Goal: Transaction & Acquisition: Purchase product/service

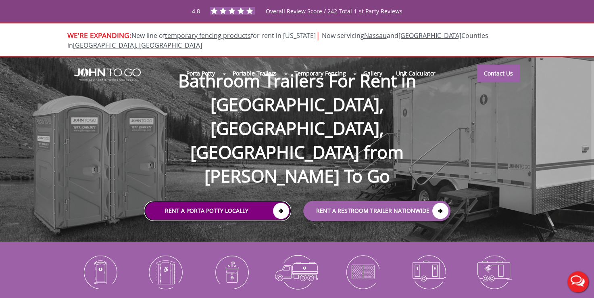
click at [216, 201] on link "Rent a Porta Potty Locally" at bounding box center [217, 211] width 147 height 20
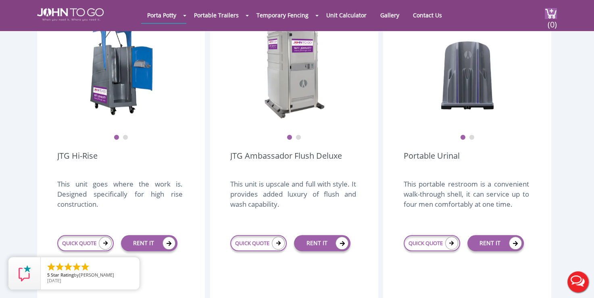
scroll to position [619, 0]
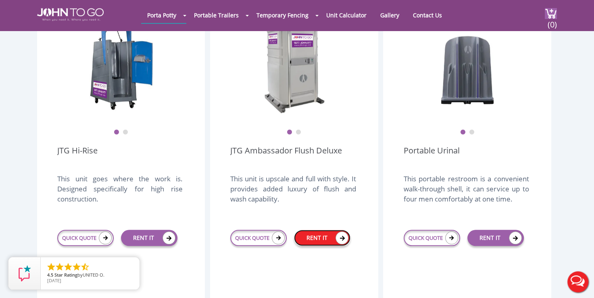
click at [310, 229] on link "RENT IT" at bounding box center [322, 237] width 56 height 16
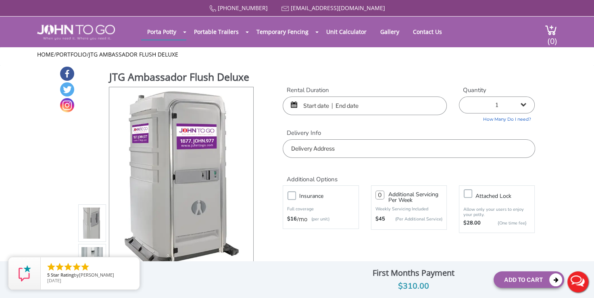
click at [421, 192] on h3 "Additional Servicing Per Week" at bounding box center [415, 197] width 54 height 11
click at [312, 108] on input "text" at bounding box center [365, 105] width 164 height 19
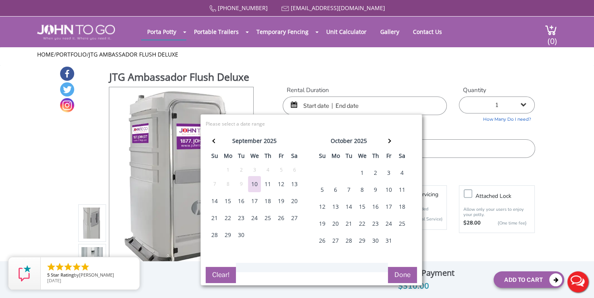
click at [282, 198] on div "19" at bounding box center [281, 201] width 13 height 16
click at [215, 217] on div "21" at bounding box center [214, 218] width 13 height 16
type input "09/19/2025 to 09/21/2025"
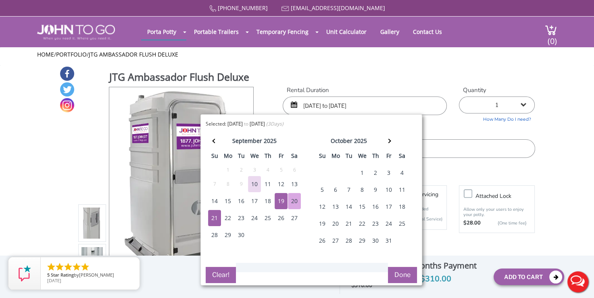
click at [408, 273] on button "Done" at bounding box center [402, 275] width 29 height 16
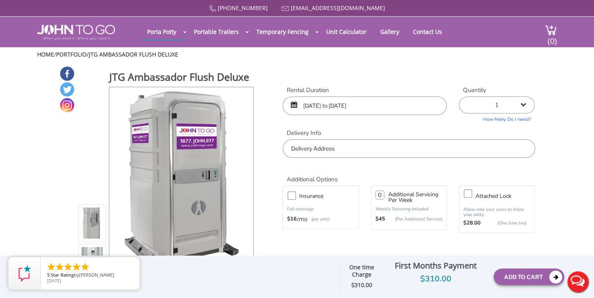
click at [525, 104] on select "1 2 (5% discount) 3 (8% discount) 4 (10% discount) 5 (12% discount) 6 (12% disc…" at bounding box center [497, 104] width 76 height 17
click at [459, 96] on select "1 2 (5% discount) 3 (8% discount) 4 (10% discount) 5 (12% discount) 6 (12% disc…" at bounding box center [497, 104] width 76 height 17
click at [420, 146] on input "text" at bounding box center [409, 148] width 252 height 19
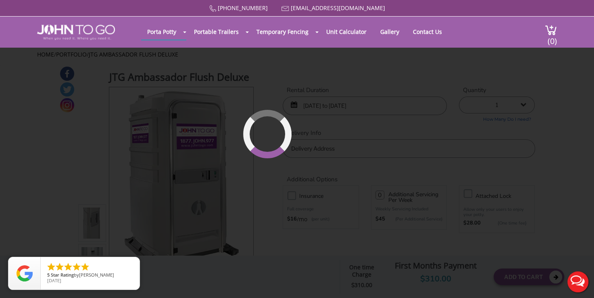
click at [247, 184] on div "877 564 6977 info@johntogo.com Porta Potty Portable Toilets ADA Accessible Unit…" at bounding box center [297, 154] width 594 height 308
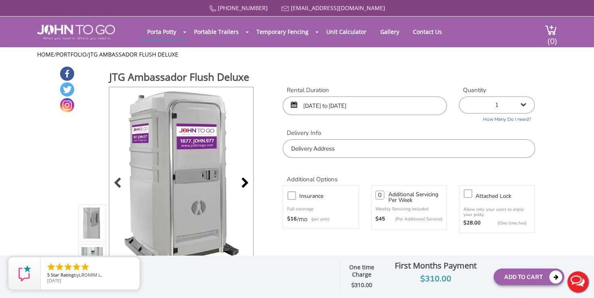
click at [243, 178] on div at bounding box center [242, 183] width 11 height 11
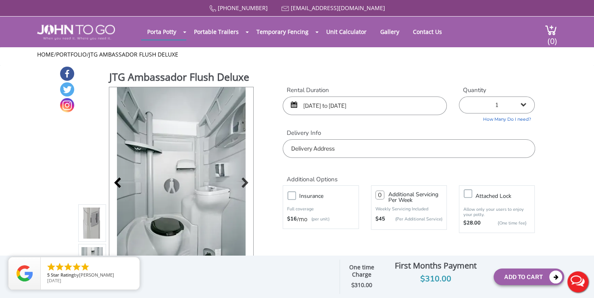
click at [115, 185] on div at bounding box center [119, 183] width 11 height 11
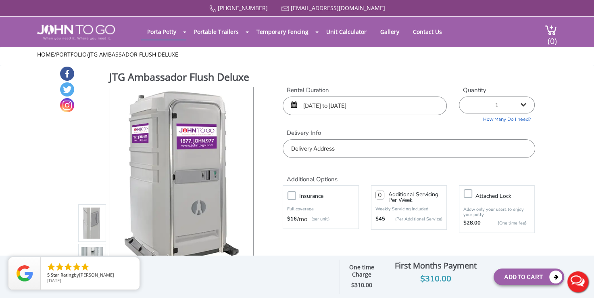
click at [340, 149] on input "text" at bounding box center [409, 148] width 252 height 19
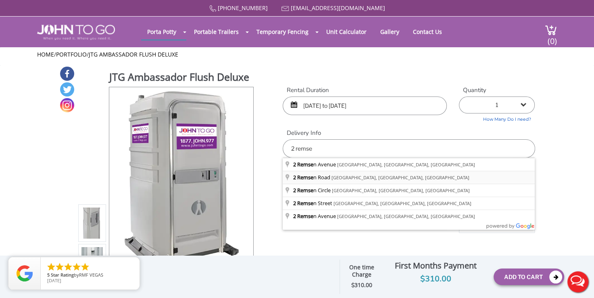
type input "[STREET_ADDRESS]"
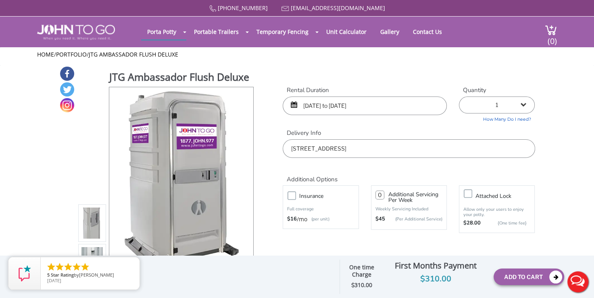
click at [531, 117] on link "How Many Do I need?" at bounding box center [497, 117] width 76 height 9
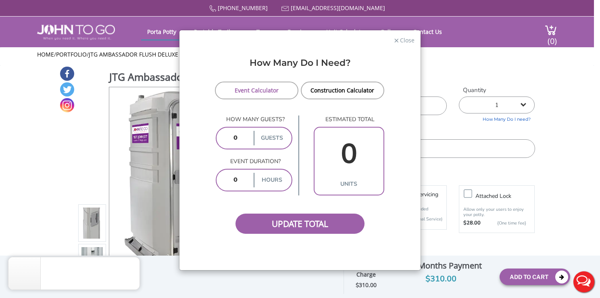
click at [237, 138] on input "number" at bounding box center [235, 138] width 33 height 15
click at [279, 177] on label "hours" at bounding box center [271, 180] width 35 height 15
click at [274, 184] on label "hours" at bounding box center [271, 180] width 35 height 15
click at [242, 176] on input "number" at bounding box center [235, 180] width 33 height 15
type input "8"
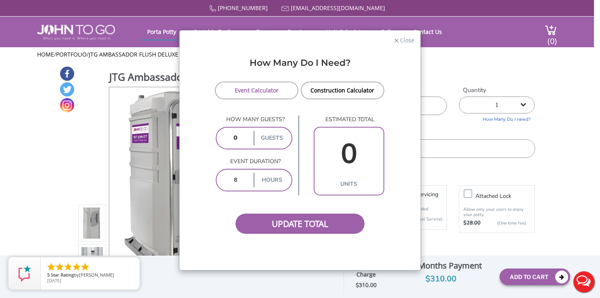
click at [266, 135] on label "guests" at bounding box center [271, 138] width 35 height 15
click at [239, 137] on input "number" at bounding box center [235, 138] width 33 height 15
click at [286, 225] on span "Update Total" at bounding box center [300, 223] width 129 height 20
click at [260, 90] on link "Event Calculator" at bounding box center [256, 90] width 83 height 18
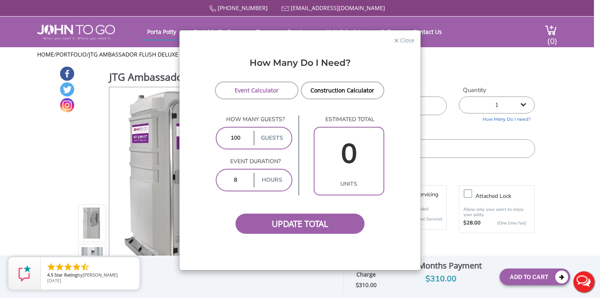
click at [352, 150] on input "0" at bounding box center [349, 154] width 65 height 46
click at [265, 180] on label "hours" at bounding box center [271, 180] width 35 height 15
click at [286, 224] on span "Update Total" at bounding box center [300, 223] width 129 height 20
click at [238, 131] on input "100" at bounding box center [235, 138] width 33 height 15
click at [335, 95] on link "Construction Calculator" at bounding box center [342, 90] width 83 height 18
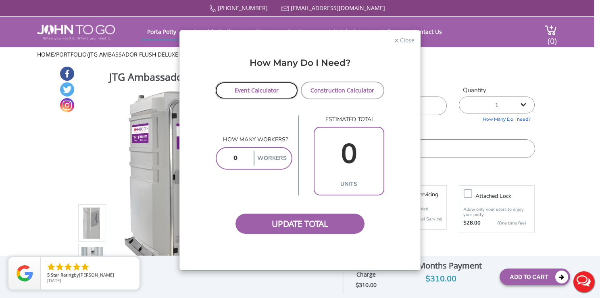
click at [280, 92] on link "Event Calculator" at bounding box center [256, 90] width 83 height 18
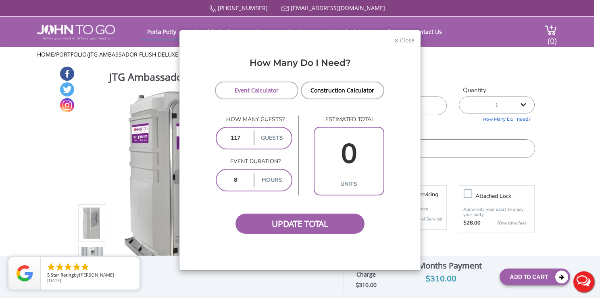
click at [339, 149] on input "0" at bounding box center [349, 154] width 65 height 46
click at [353, 152] on input "0" at bounding box center [349, 154] width 65 height 46
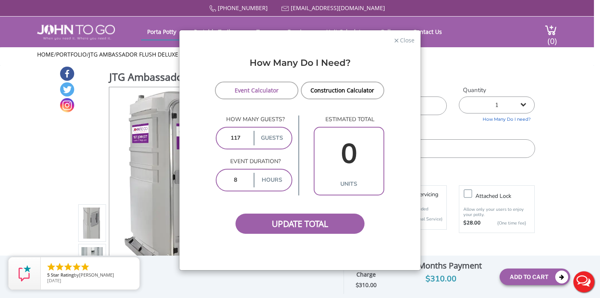
click at [353, 152] on input "0" at bounding box center [349, 154] width 65 height 46
click at [242, 137] on input "117" at bounding box center [235, 138] width 33 height 15
type input "1"
type input "200"
click at [338, 150] on input "0" at bounding box center [349, 154] width 65 height 46
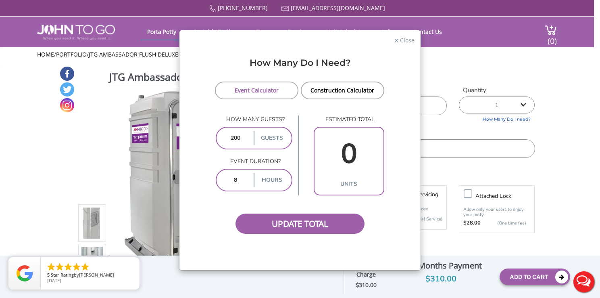
click at [338, 150] on input "0" at bounding box center [349, 154] width 65 height 46
click at [279, 117] on p "How many guests?" at bounding box center [254, 119] width 77 height 8
click at [244, 137] on input "200" at bounding box center [235, 138] width 33 height 15
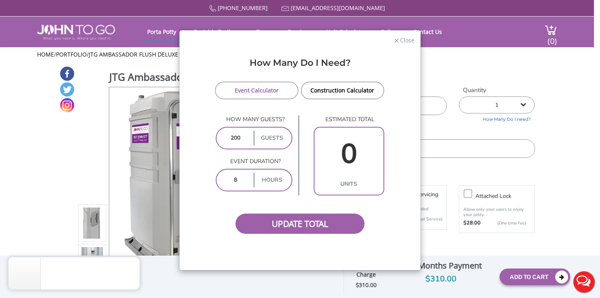
click at [244, 137] on input "200" at bounding box center [235, 138] width 33 height 15
click at [246, 140] on input "200" at bounding box center [235, 138] width 33 height 15
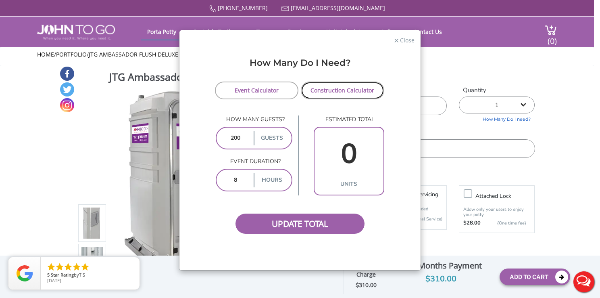
click at [341, 93] on link "Construction Calculator" at bounding box center [342, 90] width 83 height 18
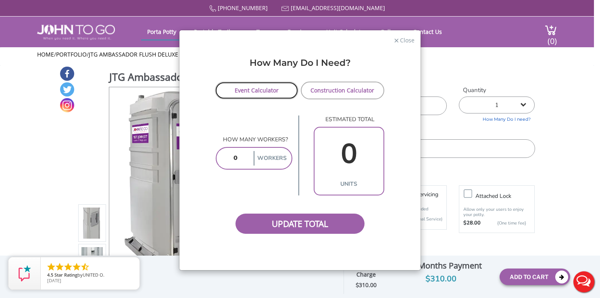
click at [273, 85] on link "Event Calculator" at bounding box center [256, 90] width 83 height 18
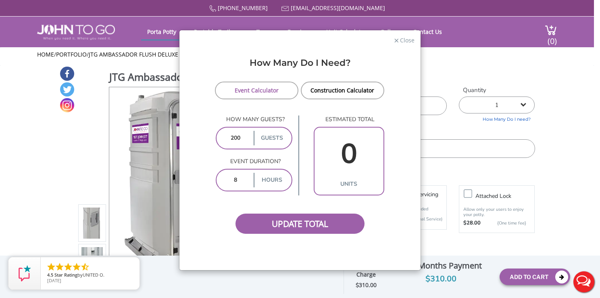
drag, startPoint x: 296, startPoint y: 125, endPoint x: 307, endPoint y: 121, distance: 12.5
click at [307, 121] on div "estimated total 0 units" at bounding box center [341, 155] width 86 height 80
click at [403, 43] on span "Close" at bounding box center [406, 39] width 15 height 8
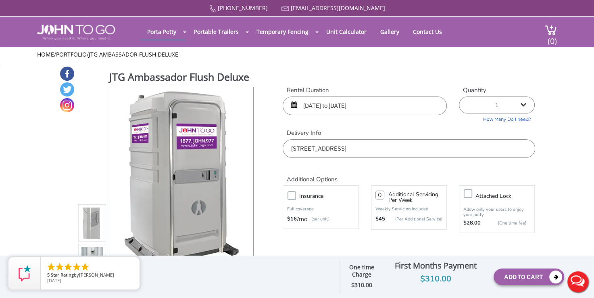
click at [99, 227] on img at bounding box center [92, 225] width 22 height 190
click at [96, 227] on img at bounding box center [92, 225] width 22 height 190
click at [96, 245] on li at bounding box center [92, 263] width 28 height 38
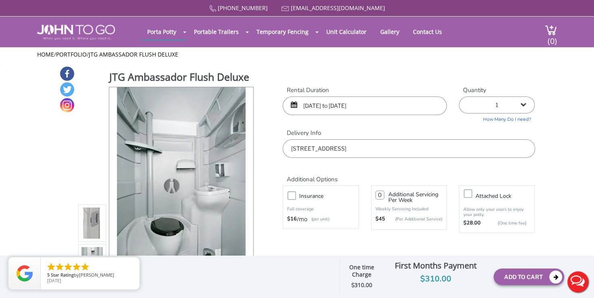
click at [527, 106] on select "1 2 (5% discount) 3 (8% discount) 4 (10% discount) 5 (12% discount) 6 (12% disc…" at bounding box center [497, 104] width 76 height 17
select select "2"
click at [459, 96] on select "1 2 (5% discount) 3 (8% discount) 4 (10% discount) 5 (12% discount) 6 (12% disc…" at bounding box center [497, 104] width 76 height 17
click at [317, 105] on input "09/19/2025 to 09/21/2025" at bounding box center [365, 105] width 164 height 19
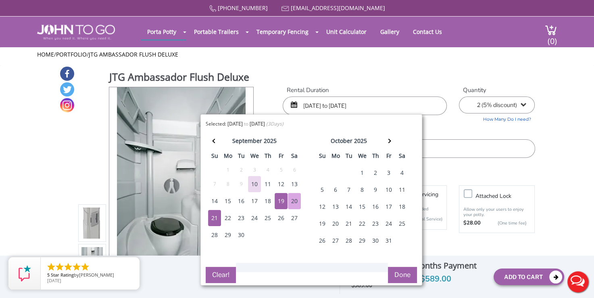
click at [319, 106] on input "09/19/2025 to 09/21/2025" at bounding box center [365, 105] width 164 height 19
type input "09/20/2025 to 09/21/2025"
click at [367, 79] on div "JTG Ambassador Flush Deluxe View feature & specs Download Pdf Product PDF Addon…" at bounding box center [297, 184] width 476 height 236
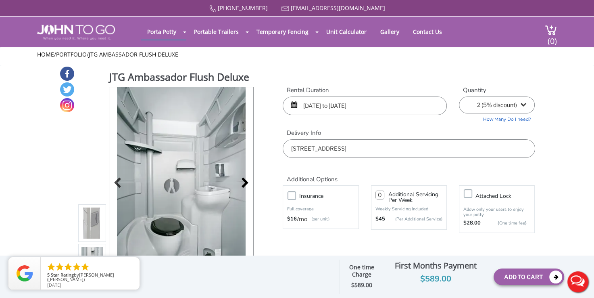
click at [245, 181] on div at bounding box center [242, 183] width 11 height 11
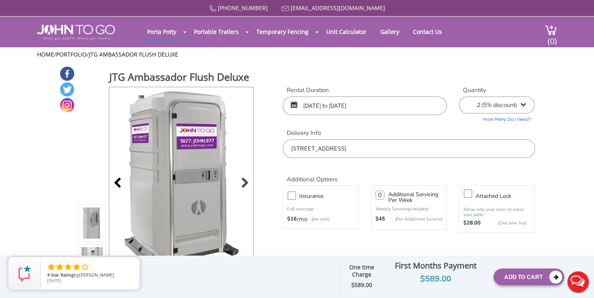
click at [122, 186] on div at bounding box center [119, 183] width 11 height 11
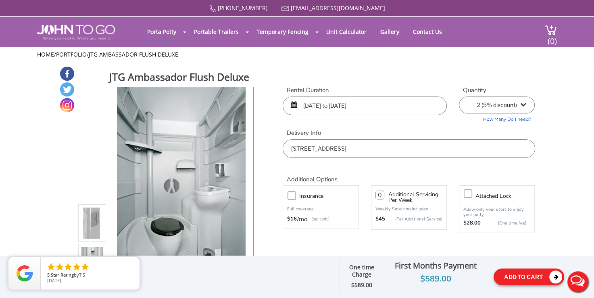
click at [551, 275] on icon at bounding box center [555, 276] width 13 height 13
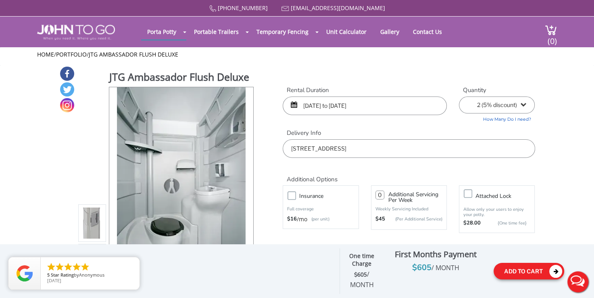
click at [552, 269] on icon at bounding box center [555, 271] width 13 height 13
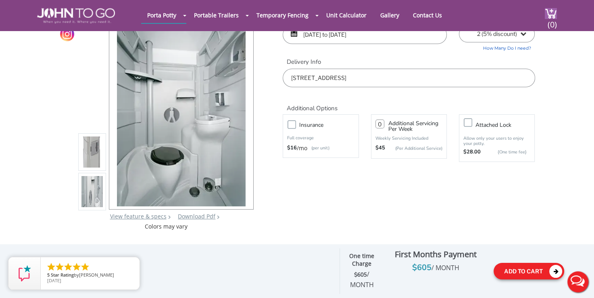
scroll to position [42, 0]
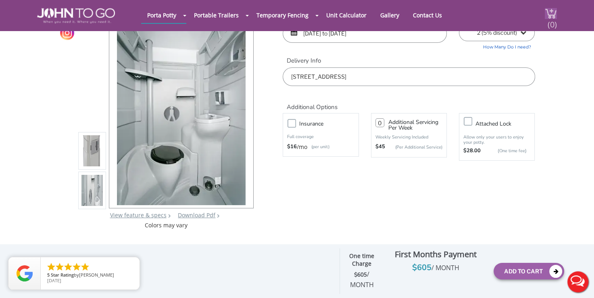
click at [554, 13] on span "(0)" at bounding box center [552, 21] width 10 height 17
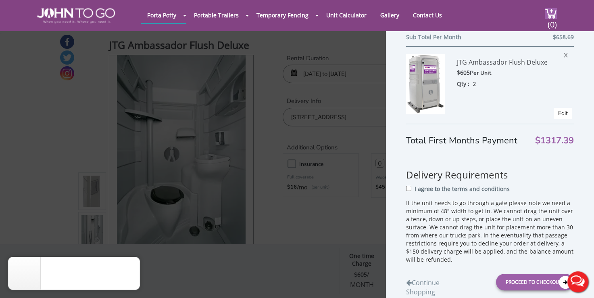
scroll to position [144, 0]
click at [564, 54] on span "X" at bounding box center [568, 55] width 8 height 10
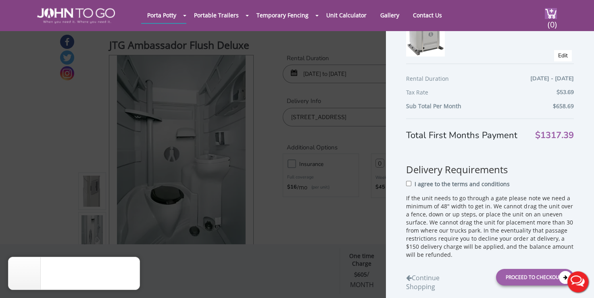
scroll to position [76, 0]
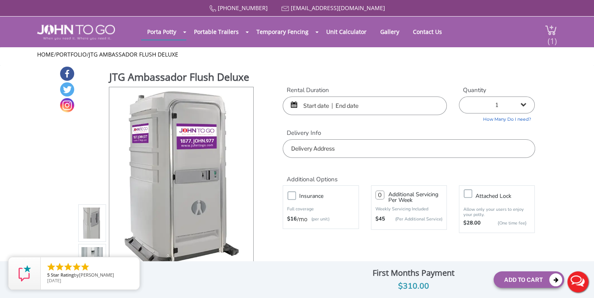
click at [555, 34] on span "(1)" at bounding box center [552, 37] width 10 height 17
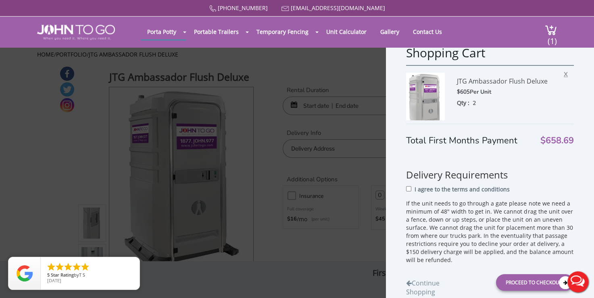
click at [564, 73] on span "X" at bounding box center [568, 73] width 8 height 10
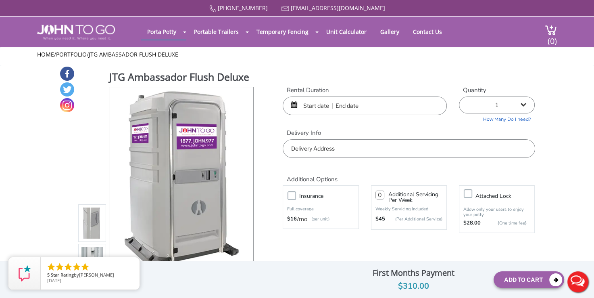
click at [308, 103] on input "text" at bounding box center [365, 105] width 164 height 19
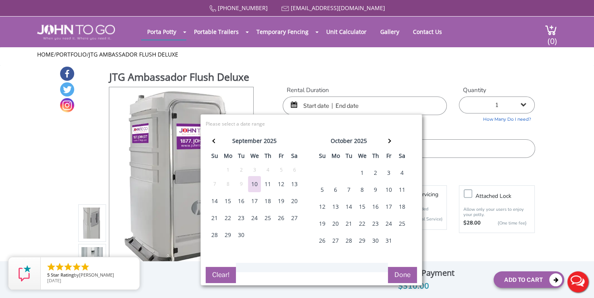
click at [284, 205] on div "19" at bounding box center [281, 201] width 13 height 16
click at [215, 214] on div "21" at bounding box center [214, 218] width 13 height 16
type input "09/19/2025 to 09/21/2025"
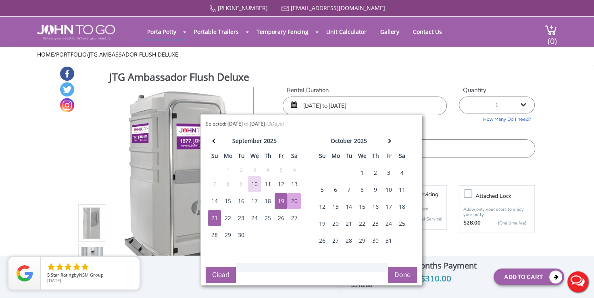
click at [399, 278] on button "Done" at bounding box center [402, 275] width 29 height 16
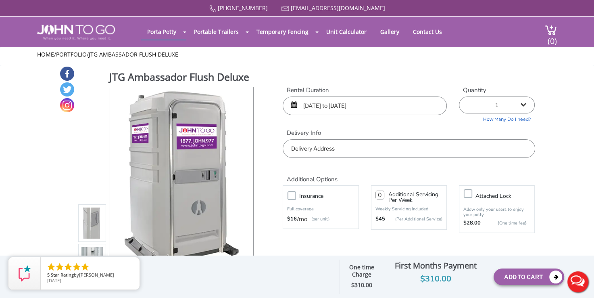
click at [524, 108] on select "1 2 (5% discount) 3 (8% discount) 4 (10% discount) 5 (12% discount) 6 (12% disc…" at bounding box center [497, 104] width 76 height 17
select select "2"
click at [459, 96] on select "1 2 (5% discount) 3 (8% discount) 4 (10% discount) 5 (12% discount) 6 (12% disc…" at bounding box center [497, 104] width 76 height 17
click at [378, 146] on input "text" at bounding box center [409, 148] width 252 height 19
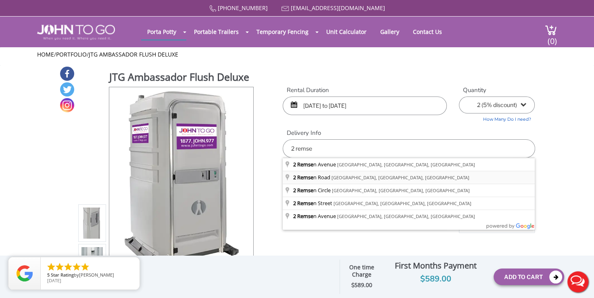
type input "[STREET_ADDRESS]"
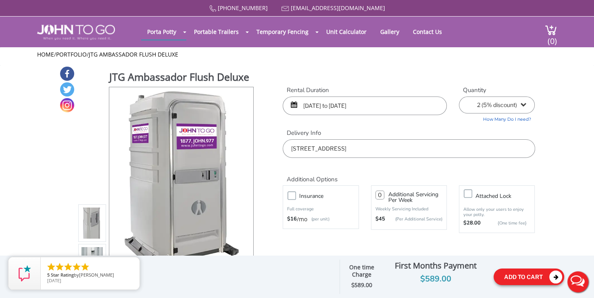
click at [532, 277] on button "Add To Cart" at bounding box center [529, 276] width 71 height 17
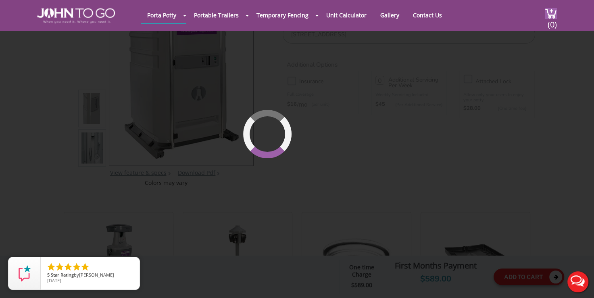
scroll to position [86, 0]
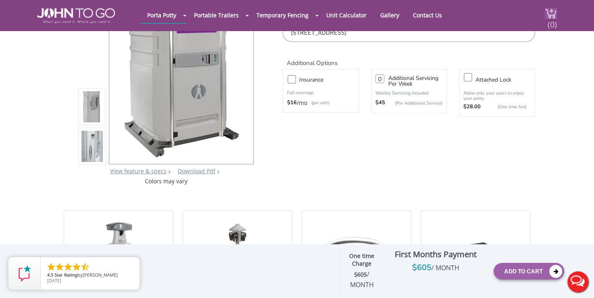
click at [551, 20] on span "(0)" at bounding box center [552, 21] width 10 height 17
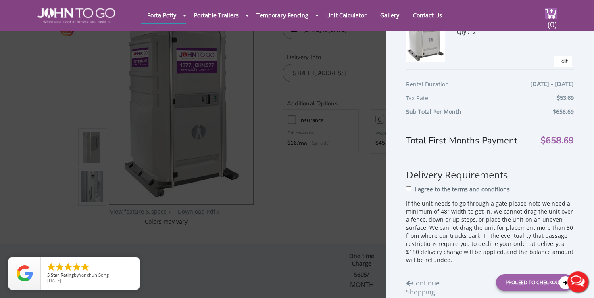
scroll to position [76, 0]
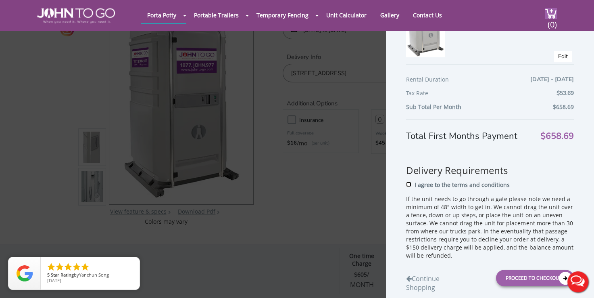
click at [409, 186] on input "I agree to the terms and conditions" at bounding box center [408, 183] width 5 height 5
checkbox input "true"
click at [514, 282] on div "Proceed to Checkout" at bounding box center [535, 277] width 78 height 17
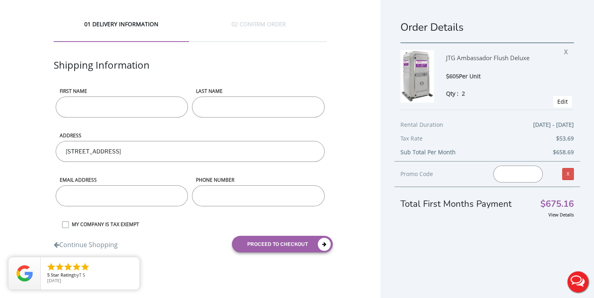
click at [145, 114] on input "First name" at bounding box center [122, 106] width 133 height 21
type input "[PERSON_NAME]"
type input "9144264794"
click at [84, 189] on input "email" at bounding box center [122, 195] width 133 height 21
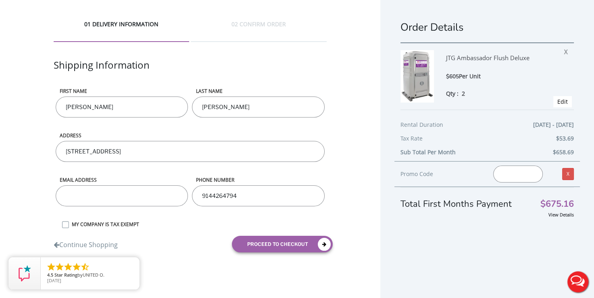
type input "[PERSON_NAME][EMAIL_ADDRESS][DOMAIN_NAME]"
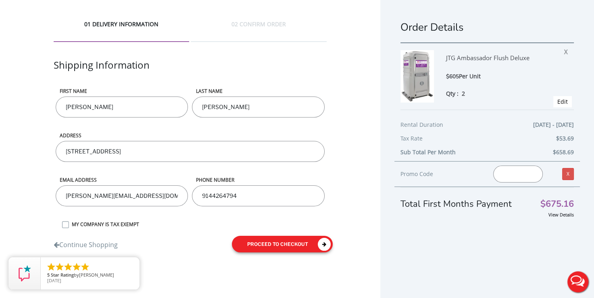
click at [262, 243] on button "proceed to checkout" at bounding box center [282, 244] width 101 height 17
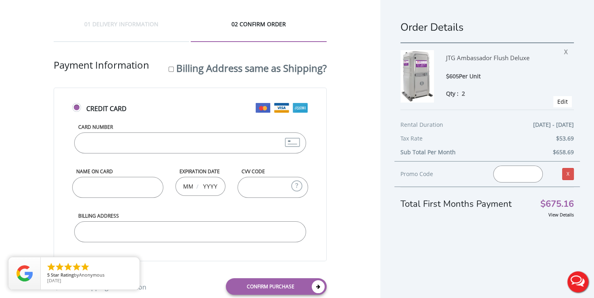
click at [209, 129] on label "Card Number" at bounding box center [190, 126] width 232 height 7
click at [209, 132] on input "Card Number" at bounding box center [190, 142] width 232 height 21
type input "[CREDIT_CARD_NUMBER]"
click at [150, 190] on input "Name on Card" at bounding box center [117, 187] width 91 height 21
type input "s"
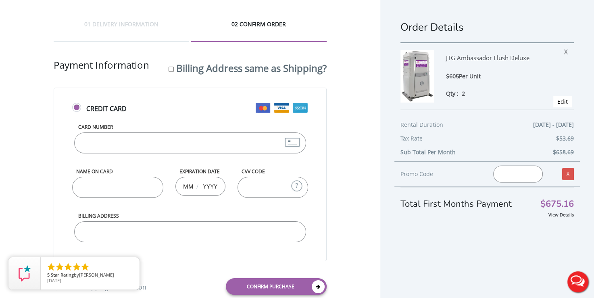
type input "s"
type input "[PERSON_NAME]"
click at [193, 184] on input "text" at bounding box center [188, 186] width 10 height 16
type input "12"
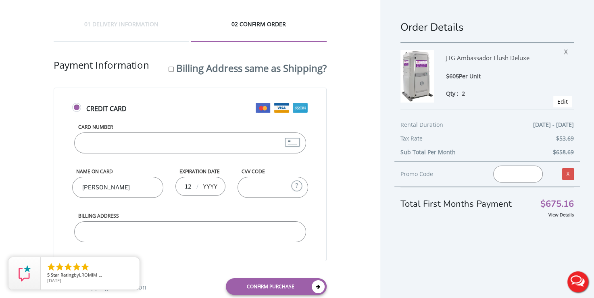
click at [206, 186] on input "text" at bounding box center [210, 186] width 16 height 16
type input "2026"
click at [257, 192] on input "CVV Code" at bounding box center [273, 187] width 71 height 21
type input "271"
click at [138, 234] on input "Billing Address" at bounding box center [190, 231] width 232 height 21
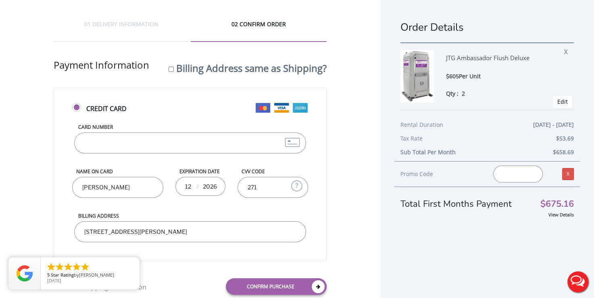
type input "[STREET_ADDRESS][PERSON_NAME]"
click at [48, 202] on div "01 DELIVERY INFORMATION 02 CONFIRM ORDER Shipping Information First name [PERSO…" at bounding box center [190, 160] width 380 height 321
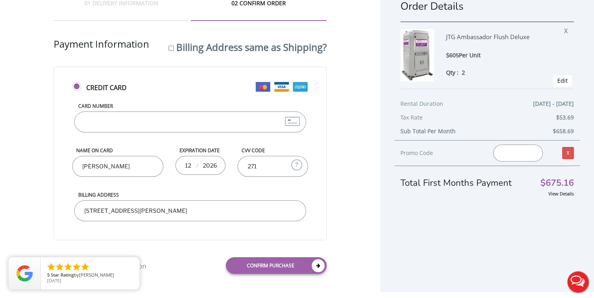
scroll to position [21, 0]
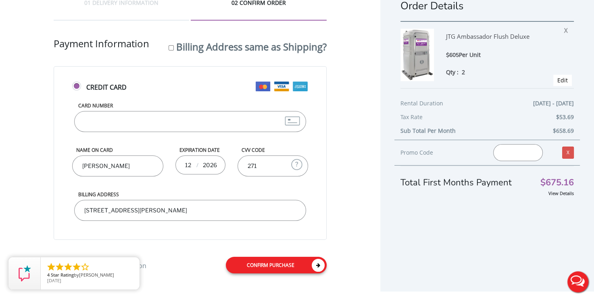
click at [268, 262] on link "Confirm purchase" at bounding box center [276, 265] width 101 height 17
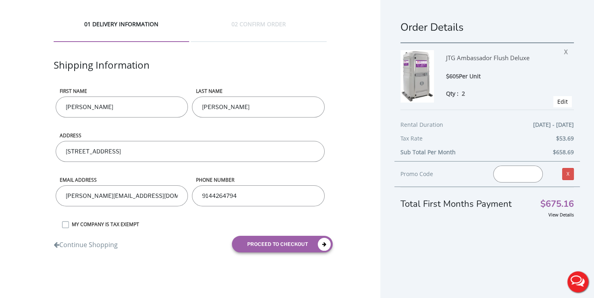
scroll to position [15, 0]
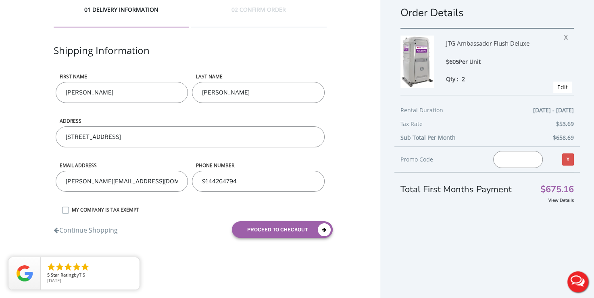
click at [582, 275] on button "Live Chat" at bounding box center [578, 281] width 32 height 32
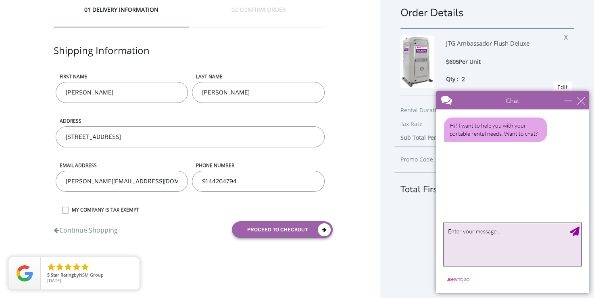
click at [555, 246] on textarea "type your message" at bounding box center [512, 244] width 137 height 42
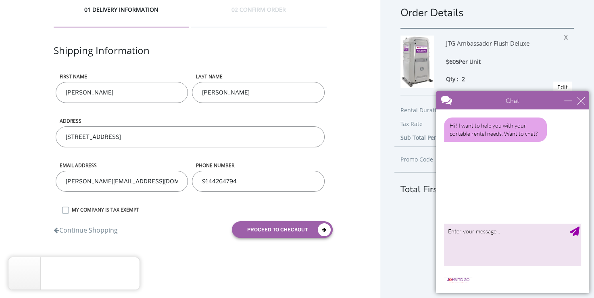
click at [509, 66] on div "$605 Per Unit" at bounding box center [502, 61] width 113 height 9
click at [587, 98] on div "Chat" at bounding box center [512, 100] width 153 height 18
click at [580, 102] on div "close" at bounding box center [581, 100] width 8 height 8
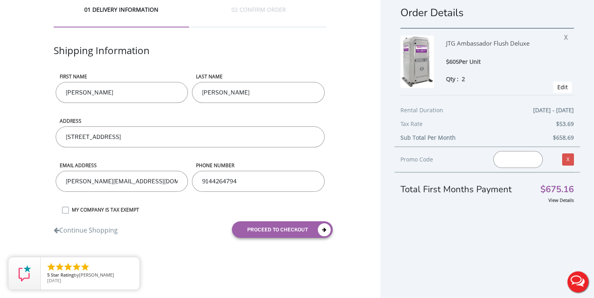
scroll to position [0, 0]
click at [226, 15] on div "02 CONFIRM ORDER" at bounding box center [259, 17] width 136 height 22
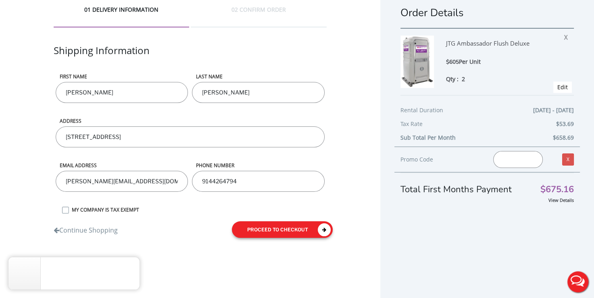
click at [291, 227] on button "proceed to checkout" at bounding box center [282, 229] width 101 height 17
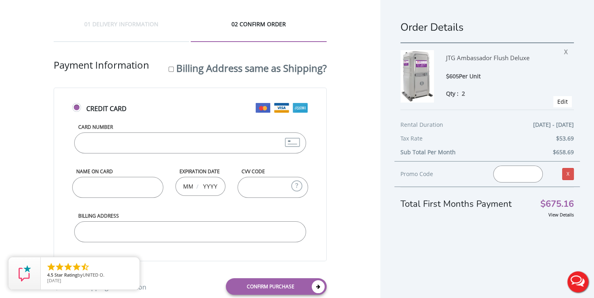
click at [248, 150] on input "Card Number" at bounding box center [190, 142] width 232 height 21
type input "4207670266"
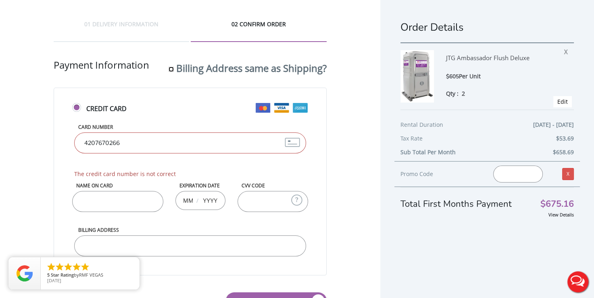
click at [169, 70] on input "Billing Address same as Shipping?" at bounding box center [171, 69] width 5 height 5
checkbox input "true"
type input "[STREET_ADDRESS]"
click at [169, 143] on input "4207670266" at bounding box center [190, 142] width 232 height 21
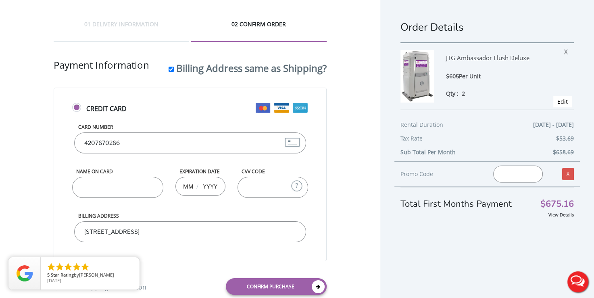
type input "4207670266946899"
click at [143, 191] on input "Name on Card" at bounding box center [117, 187] width 91 height 21
type input "Sabrina Sousa"
click at [185, 184] on input "text" at bounding box center [188, 186] width 10 height 16
type input "12"
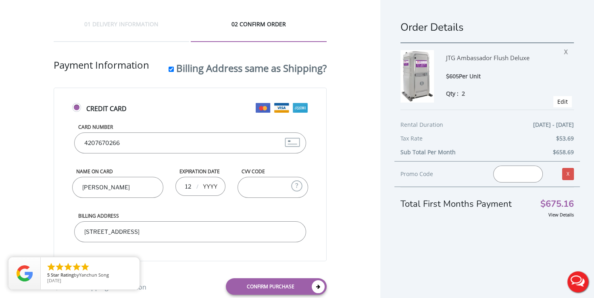
type input "0"
type input "2026"
click at [252, 182] on input "CVV Code" at bounding box center [273, 187] width 71 height 21
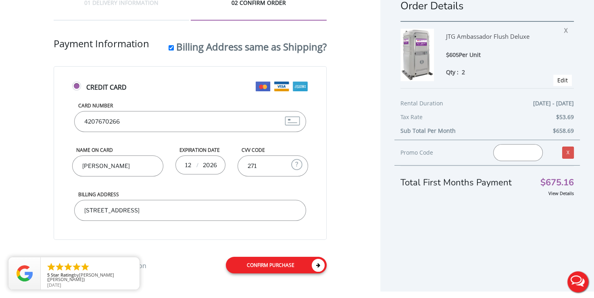
type input "271"
click at [300, 257] on link "Confirm purchase" at bounding box center [276, 265] width 101 height 17
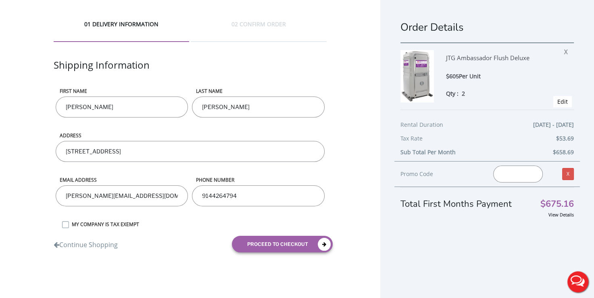
scroll to position [15, 0]
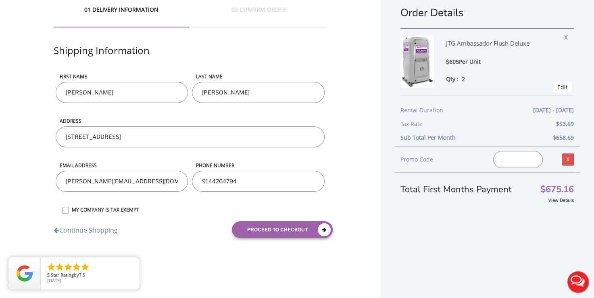
click at [403, 17] on h1 "Order Details" at bounding box center [486, 13] width 173 height 14
click at [580, 280] on button "Live Chat" at bounding box center [578, 281] width 32 height 32
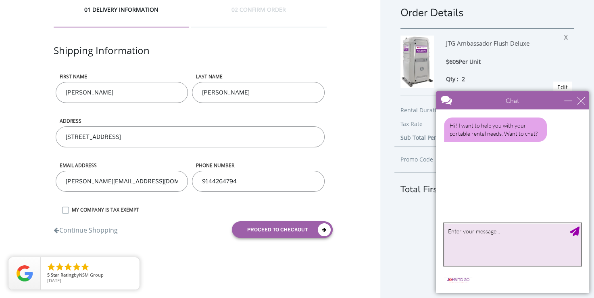
click at [524, 236] on textarea "type your message" at bounding box center [512, 244] width 137 height 42
click at [528, 240] on textarea "having trouble purchasing 2 portable renrals. The purchase is taking forwever to" at bounding box center [512, 244] width 137 height 42
type textarea "having trouble purchasing 2 portable renrals. The purchase is taking large amts…"
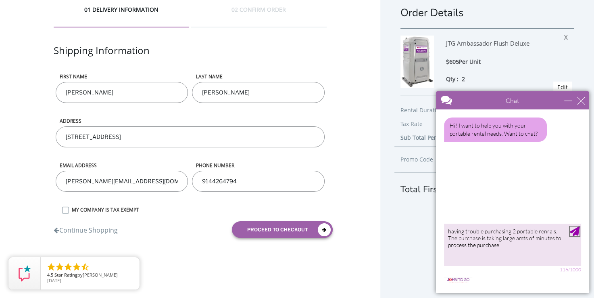
click at [573, 230] on div "Send Message" at bounding box center [575, 231] width 10 height 10
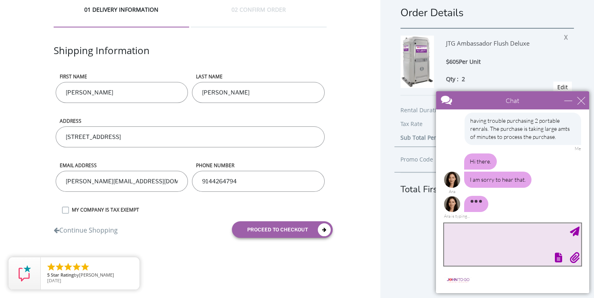
scroll to position [47, 0]
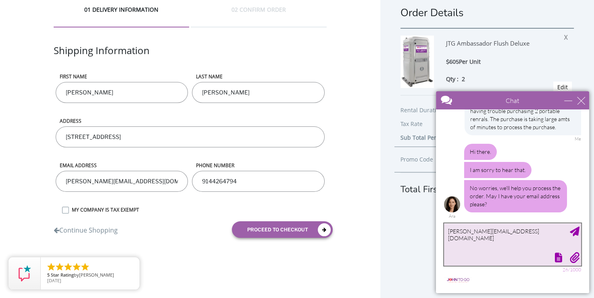
type textarea "[PERSON_NAME][EMAIL_ADDRESS][DOMAIN_NAME]"
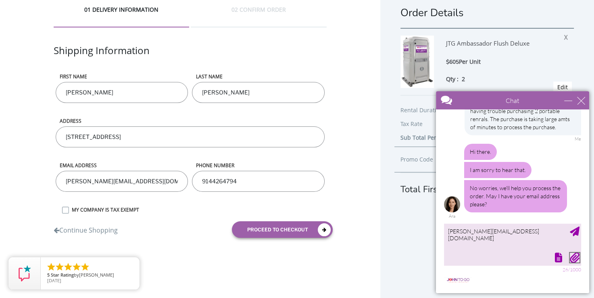
click at [576, 257] on div "Attach file" at bounding box center [575, 257] width 10 height 10
click at [576, 228] on div "Send Message" at bounding box center [575, 231] width 10 height 10
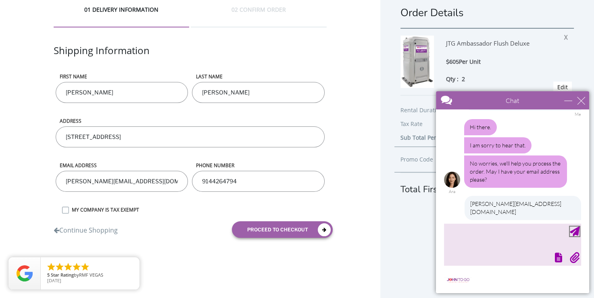
scroll to position [96, 0]
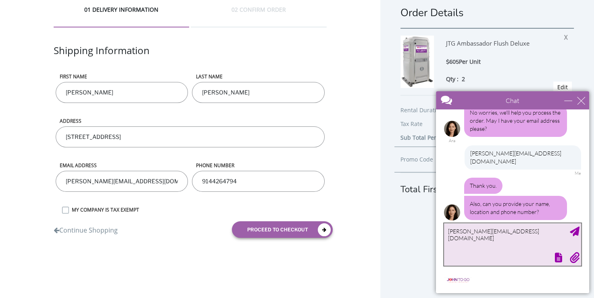
click at [484, 250] on textarea "[PERSON_NAME][EMAIL_ADDRESS][DOMAIN_NAME]" at bounding box center [512, 244] width 137 height 42
click at [486, 248] on textarea "[PERSON_NAME][EMAIL_ADDRESS][DOMAIN_NAME]" at bounding box center [512, 244] width 137 height 42
type textarea "Sabrina Sousa, Yonkers, NY. 9144264794"
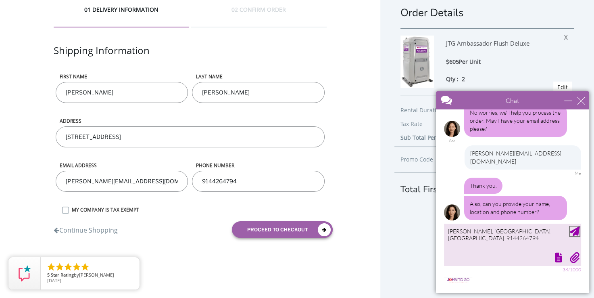
click at [576, 234] on div "Send Message" at bounding box center [575, 231] width 10 height 10
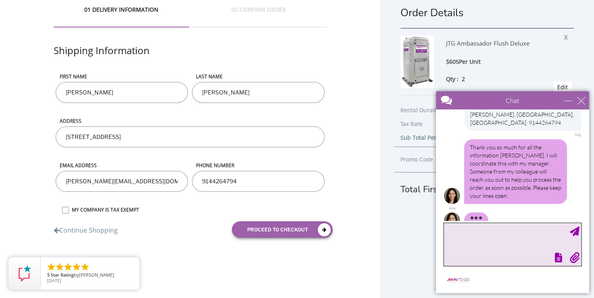
scroll to position [213, 0]
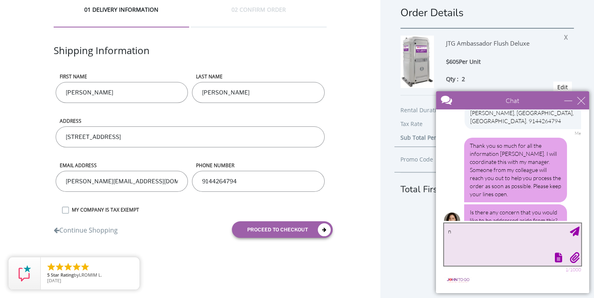
type textarea "no"
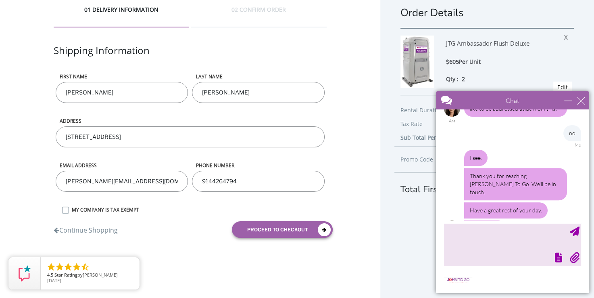
scroll to position [449, 0]
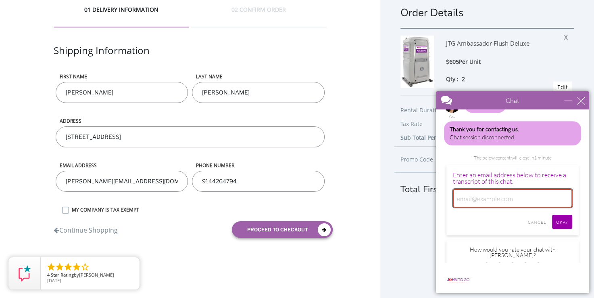
click at [545, 189] on input "email" at bounding box center [512, 198] width 119 height 19
type input "[PERSON_NAME][EMAIL_ADDRESS][DOMAIN_NAME]"
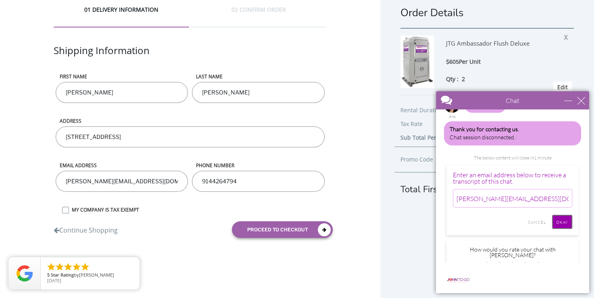
click at [564, 215] on input "Okay" at bounding box center [562, 222] width 20 height 14
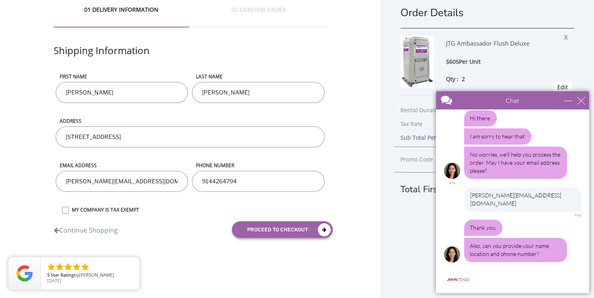
scroll to position [0, 0]
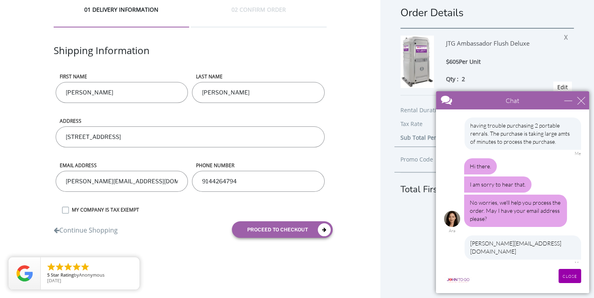
click at [583, 105] on div "Chat" at bounding box center [512, 100] width 153 height 18
click at [583, 97] on div "close" at bounding box center [581, 100] width 8 height 8
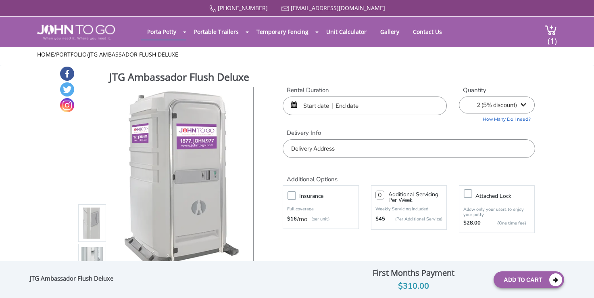
select select "2"
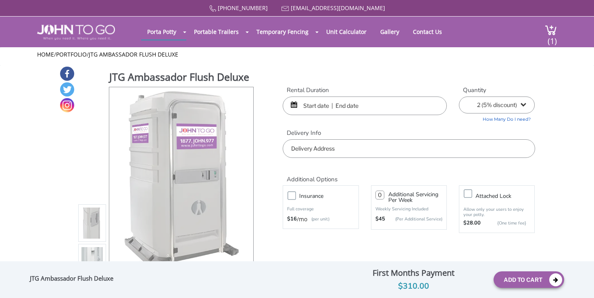
select select "2"
